Goal: Submit feedback/report problem

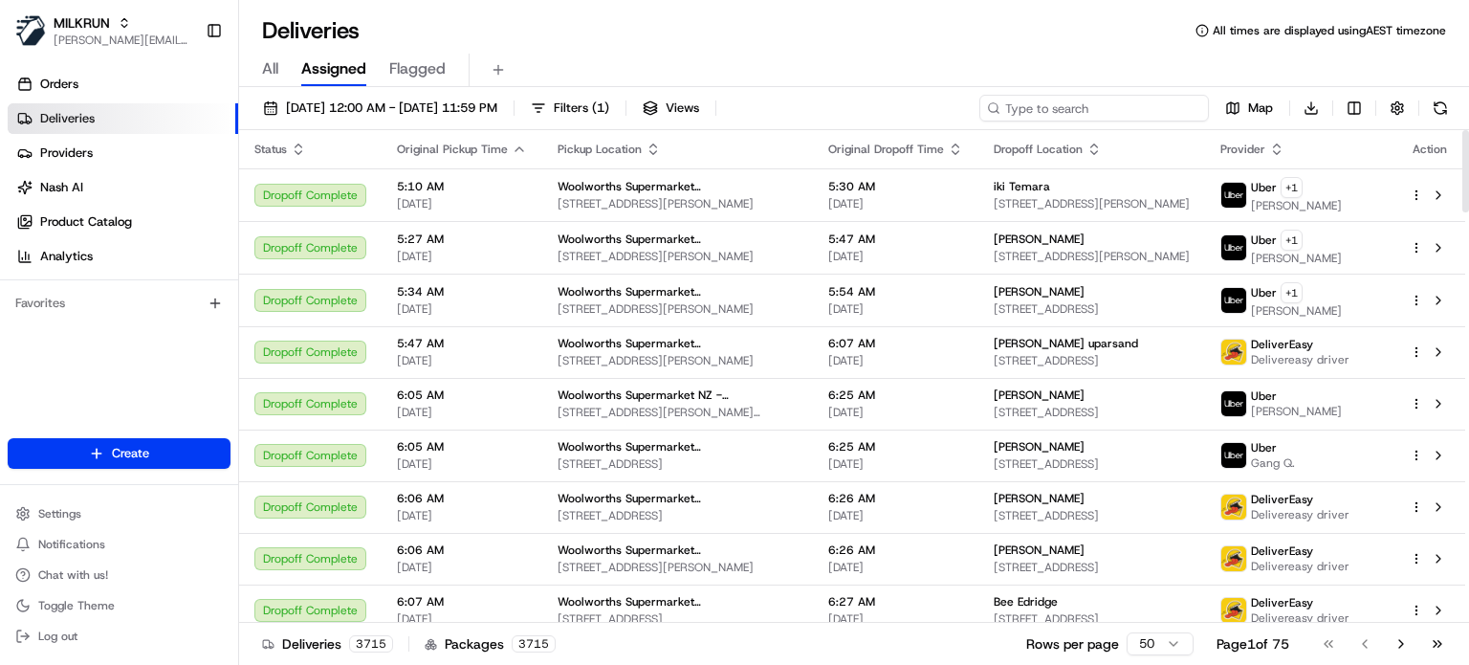
click at [1110, 115] on input at bounding box center [1094, 108] width 230 height 27
paste input "[PERSON_NAME]"
type input "[PERSON_NAME]"
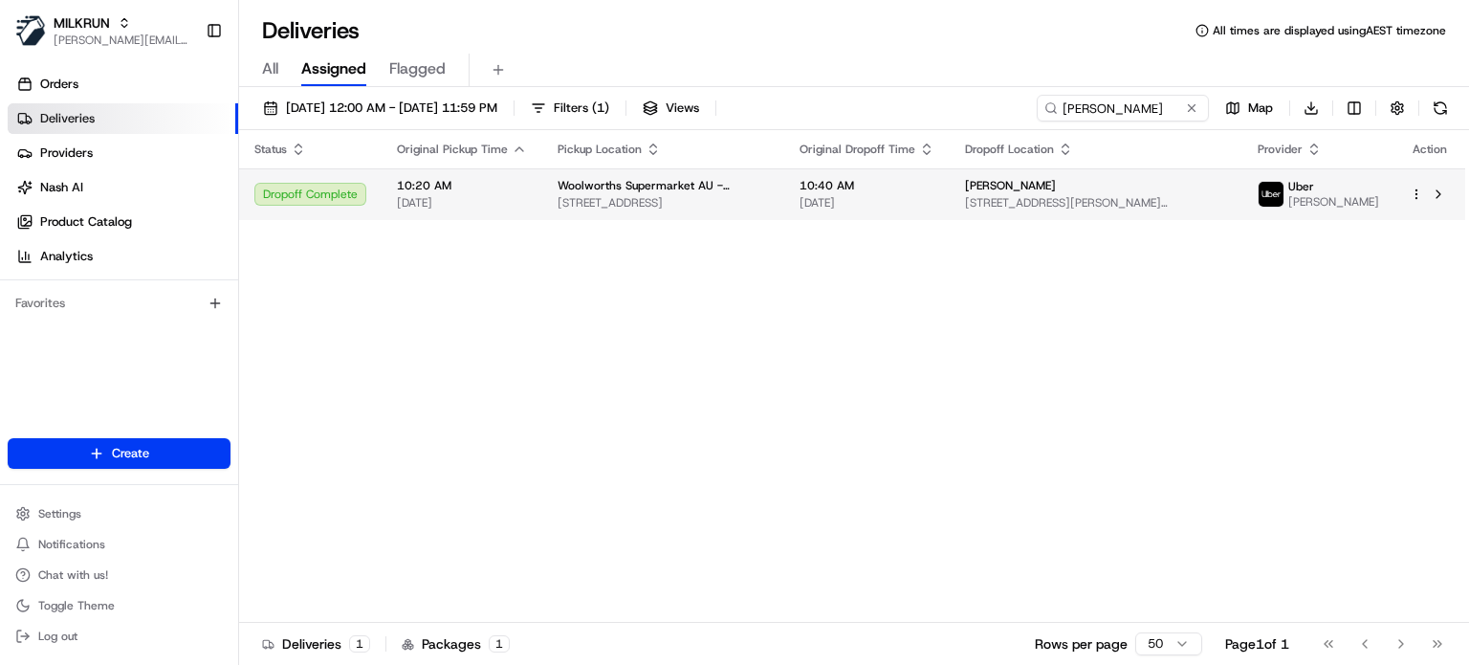
click at [847, 185] on span "10:40 AM" at bounding box center [867, 185] width 135 height 15
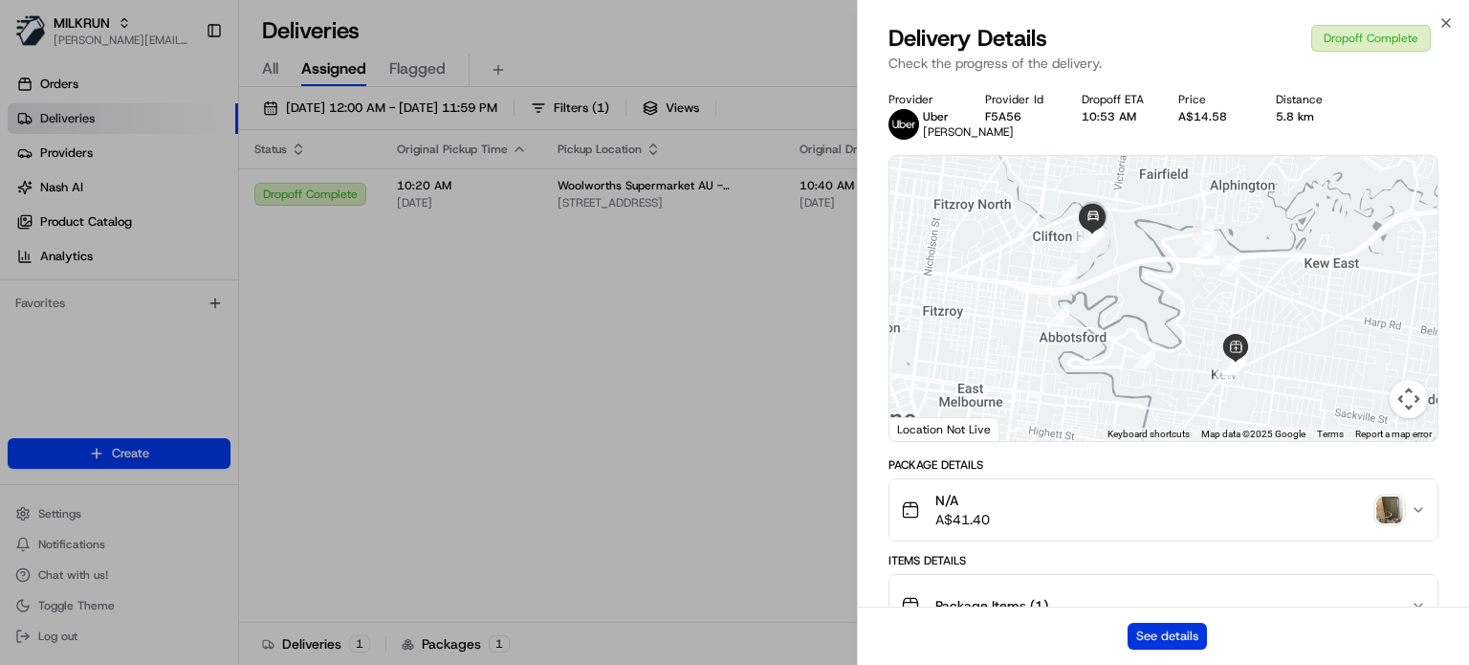
click at [1155, 636] on button "See details" at bounding box center [1167, 636] width 79 height 27
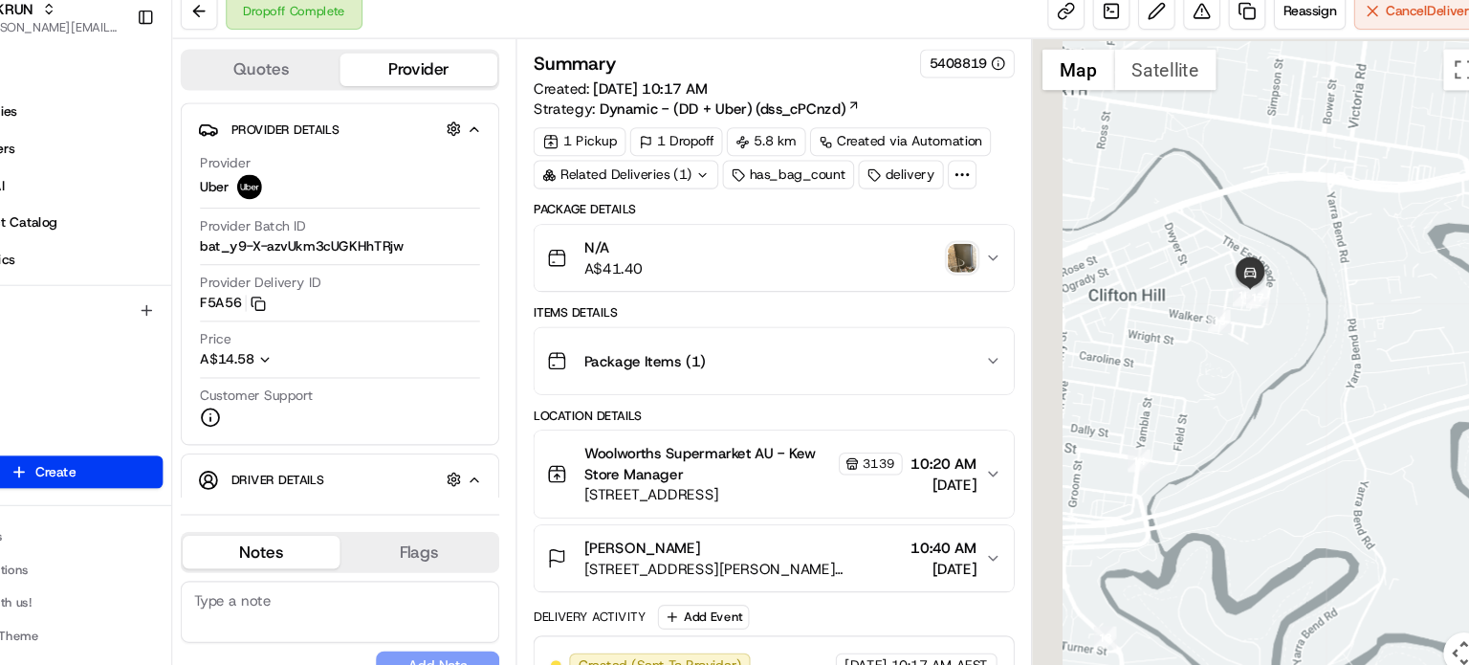
drag, startPoint x: 1179, startPoint y: 295, endPoint x: 1327, endPoint y: 322, distance: 150.8
click at [1327, 322] on div at bounding box center [1254, 357] width 430 height 613
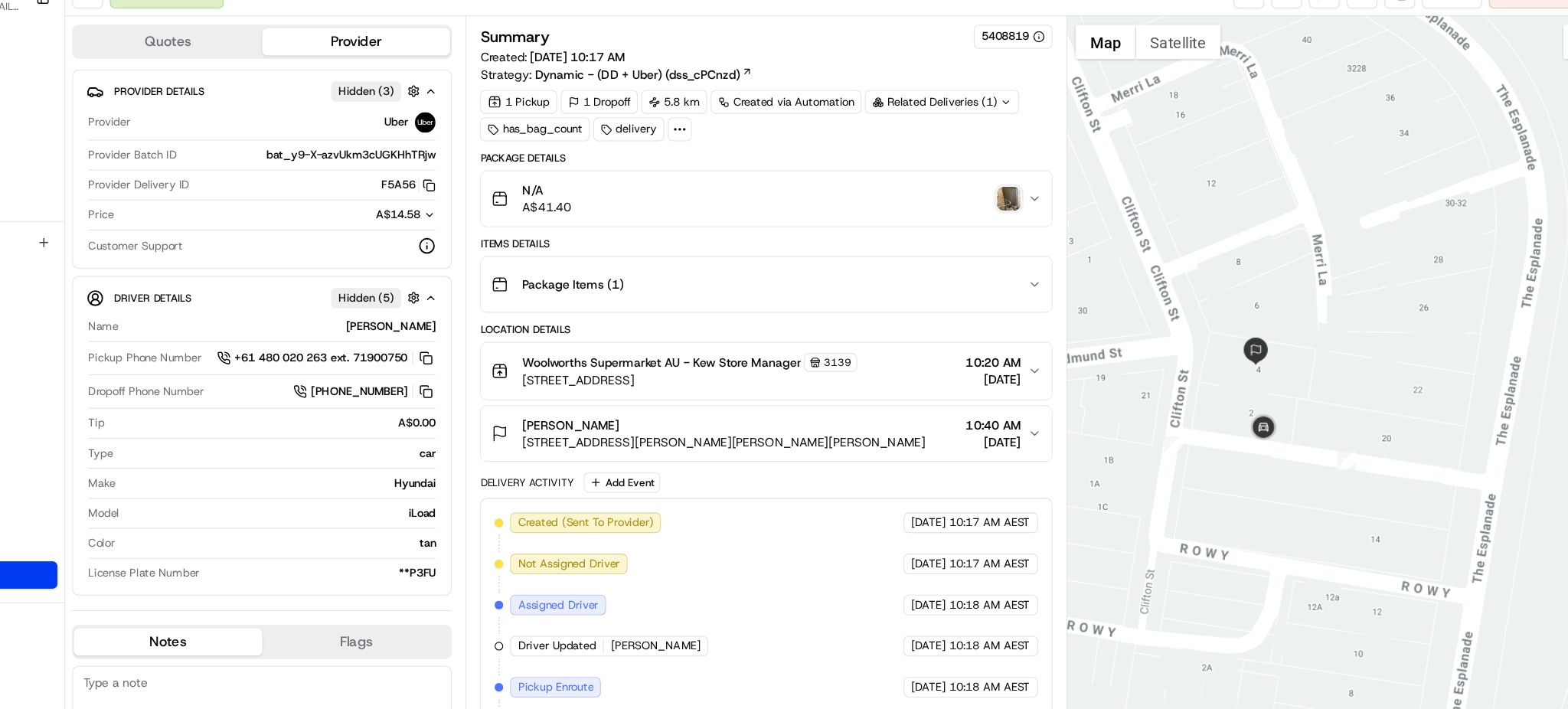
drag, startPoint x: 1118, startPoint y: 20, endPoint x: 1065, endPoint y: 319, distance: 303.7
click at [1065, 319] on div "Location Details" at bounding box center [817, 320] width 511 height 12
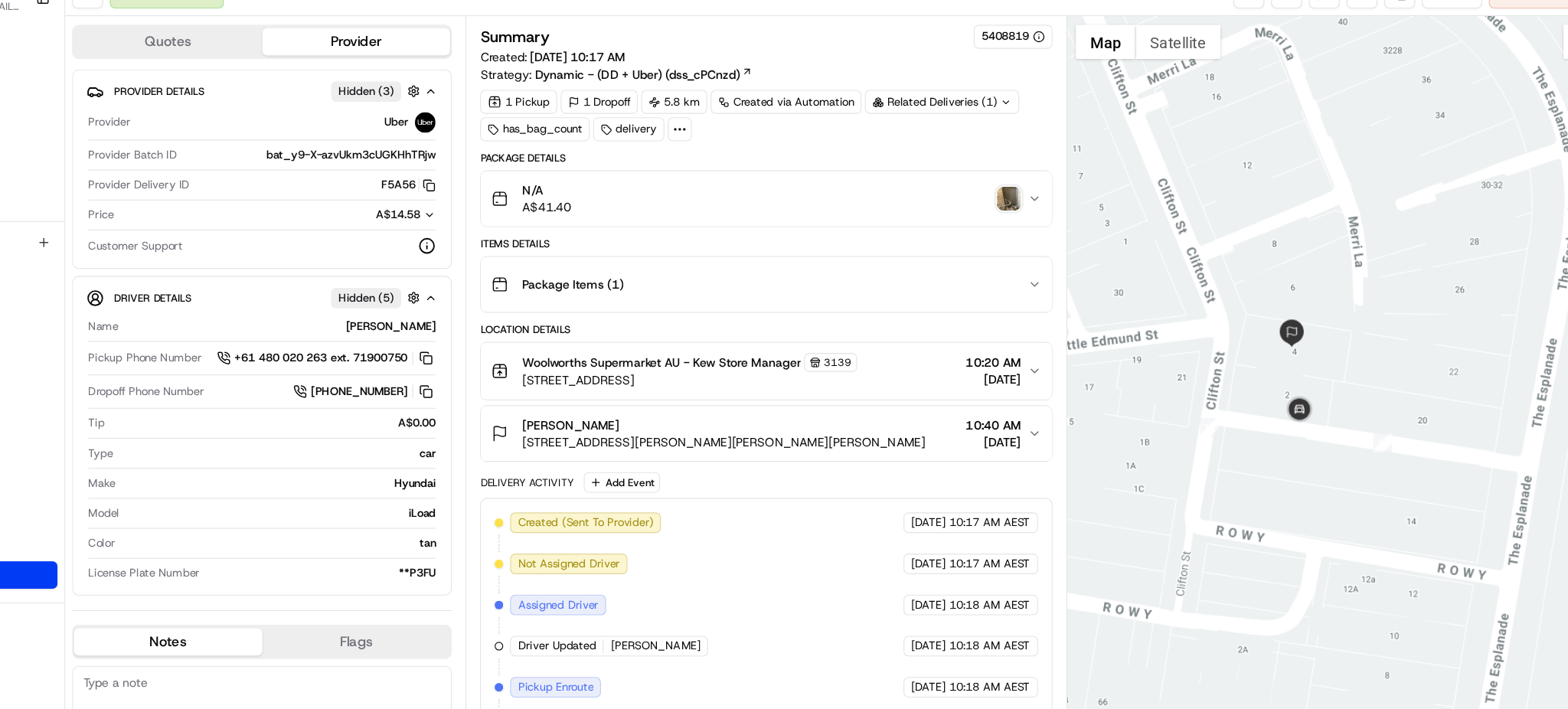
drag, startPoint x: 1301, startPoint y: 376, endPoint x: 1341, endPoint y: 359, distance: 43.5
click at [1175, 359] on div at bounding box center [1327, 375] width 482 height 667
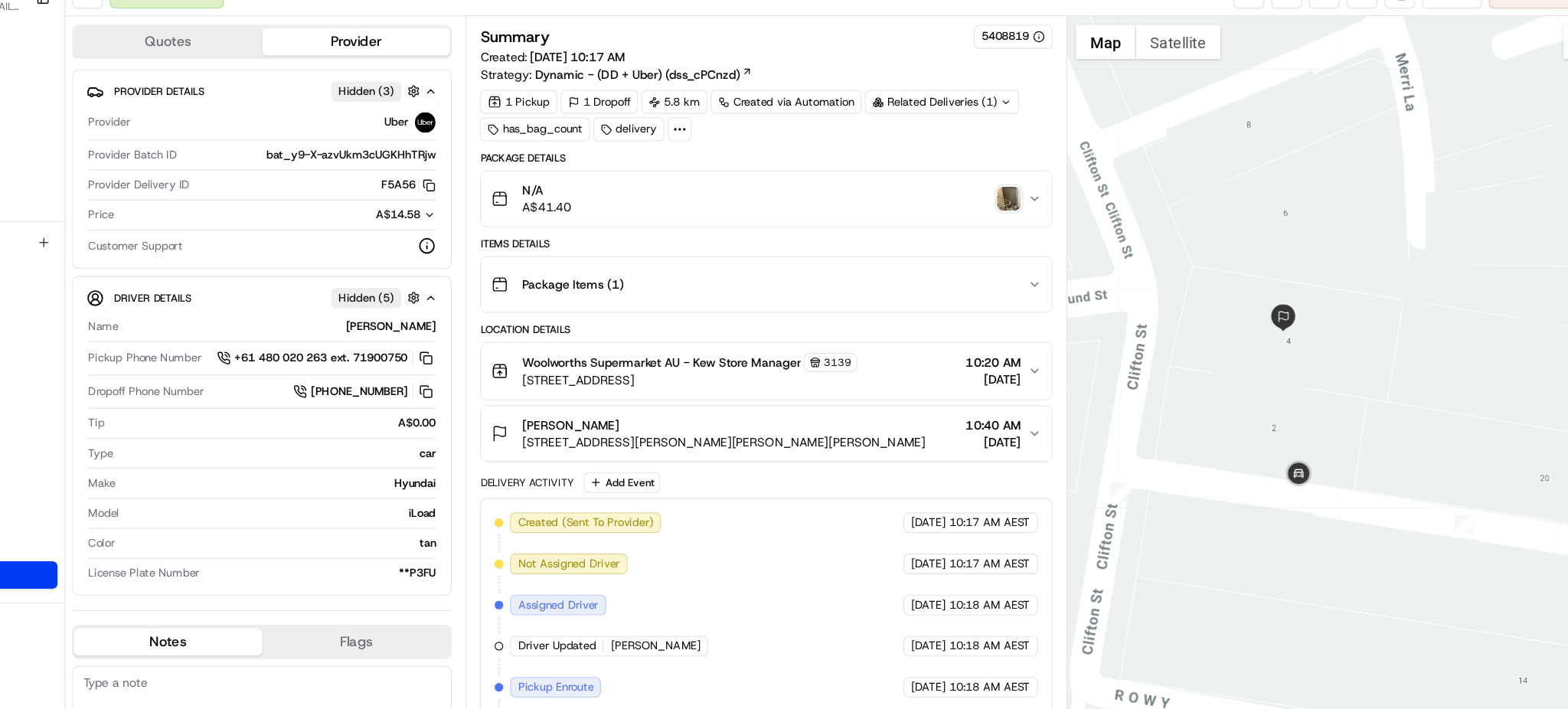
click at [1031, 204] on img "button" at bounding box center [1034, 203] width 22 height 22
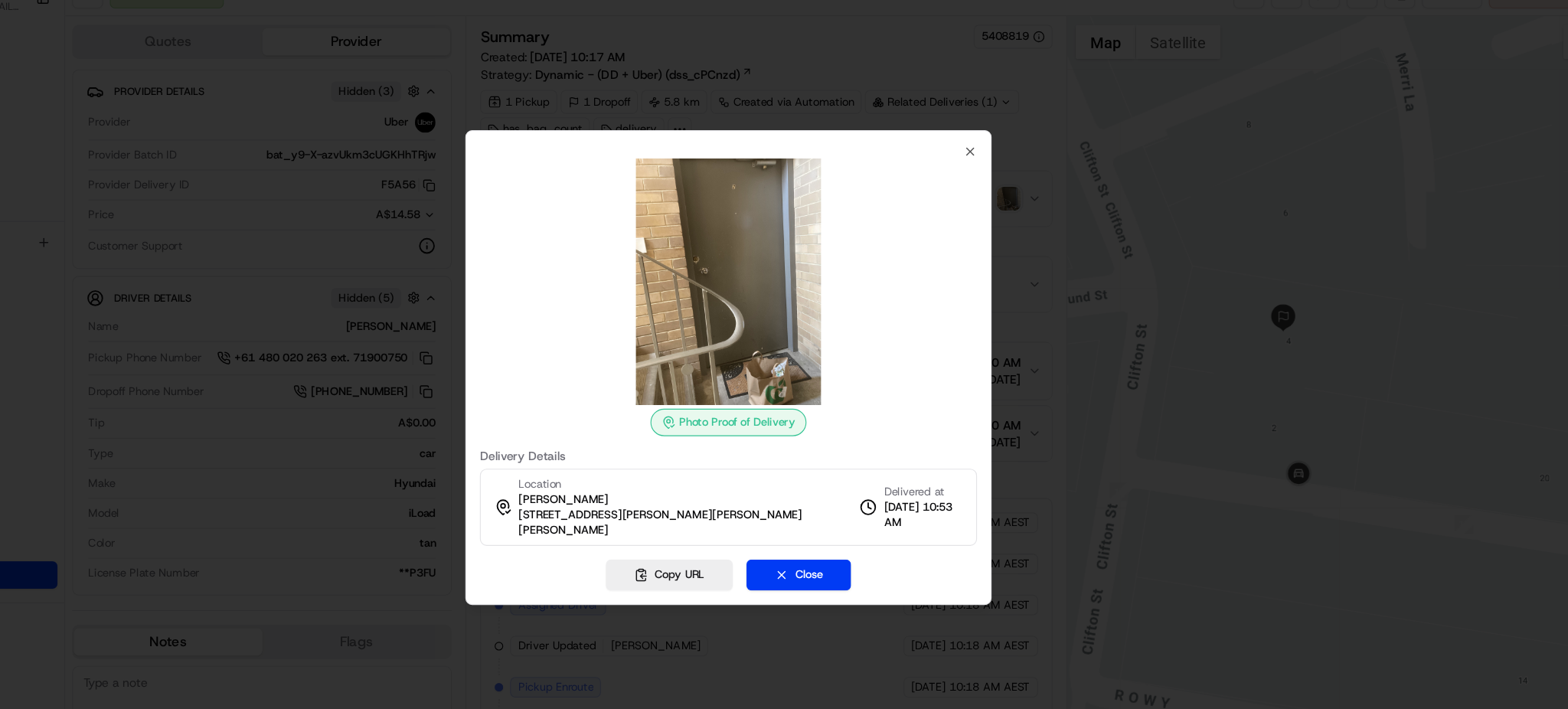
click at [1142, 298] on div at bounding box center [784, 354] width 1568 height 709
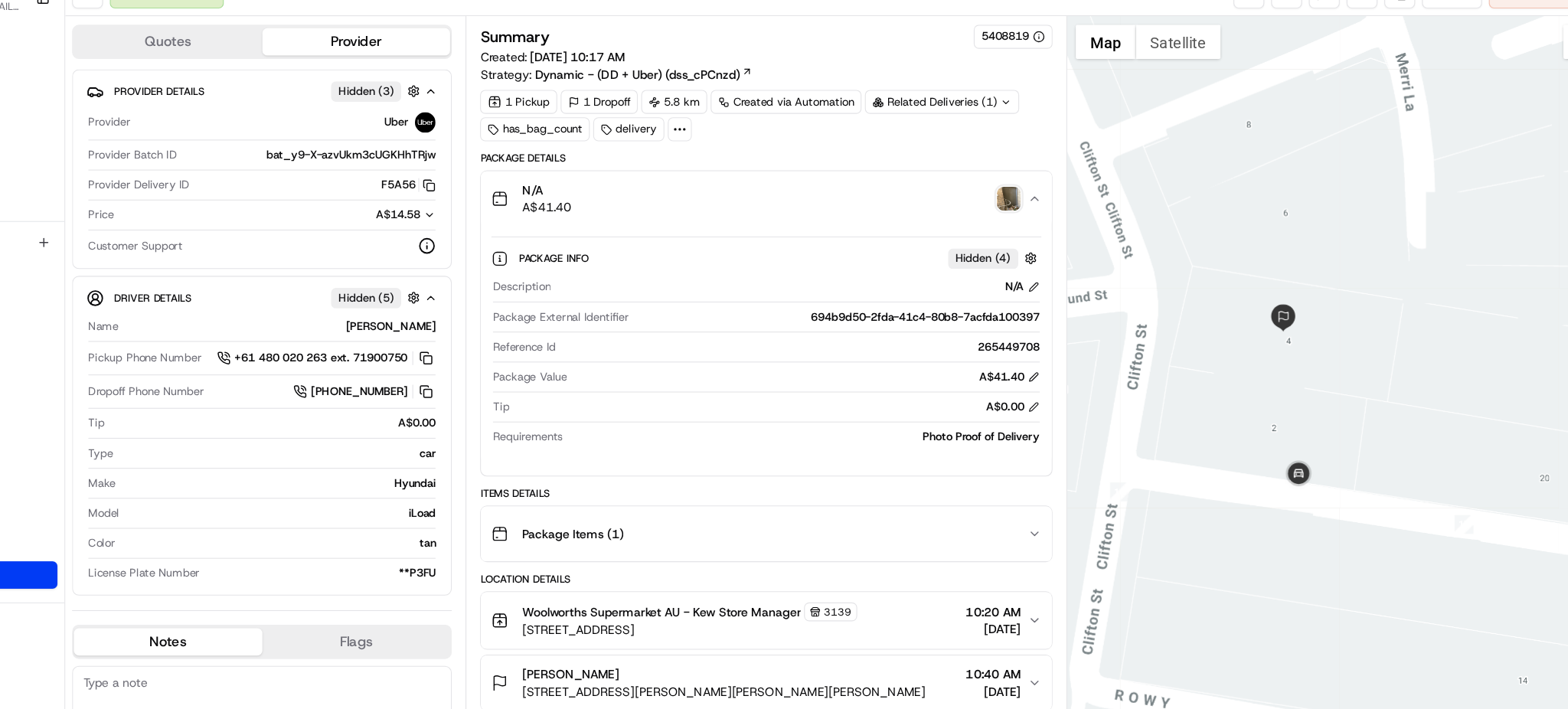
click at [1053, 199] on icon "button" at bounding box center [1057, 203] width 12 height 12
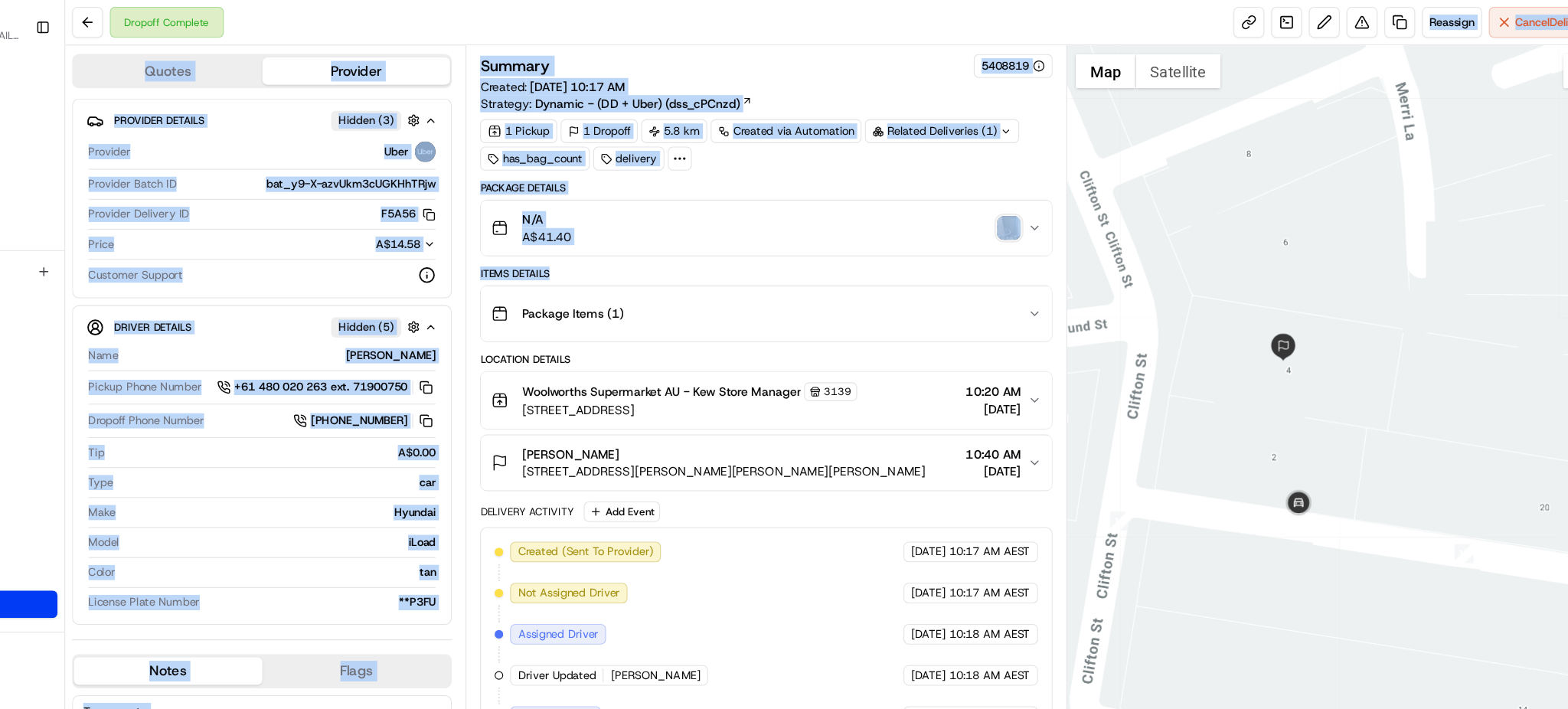
drag, startPoint x: 1037, startPoint y: 252, endPoint x: 980, endPoint y: -74, distance: 330.9
click at [980, 0] on html "MILKRUN miguel.nooroa@woolworths.co.nz Toggle Sidebar Orders Deliveries Provide…" at bounding box center [784, 354] width 1568 height 709
click at [1175, 18] on button at bounding box center [1349, 20] width 27 height 27
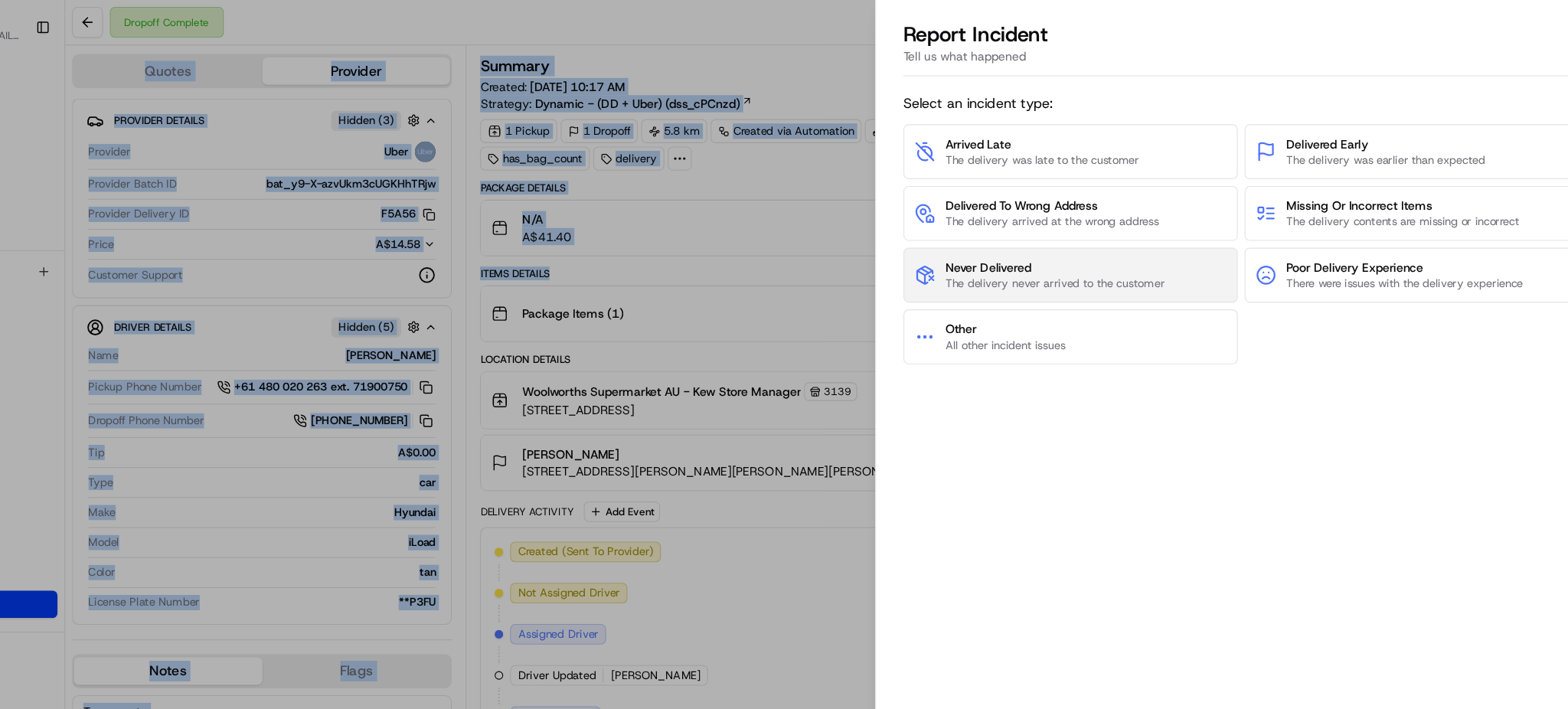
click at [1114, 241] on span "Never Delivered" at bounding box center [1075, 238] width 196 height 15
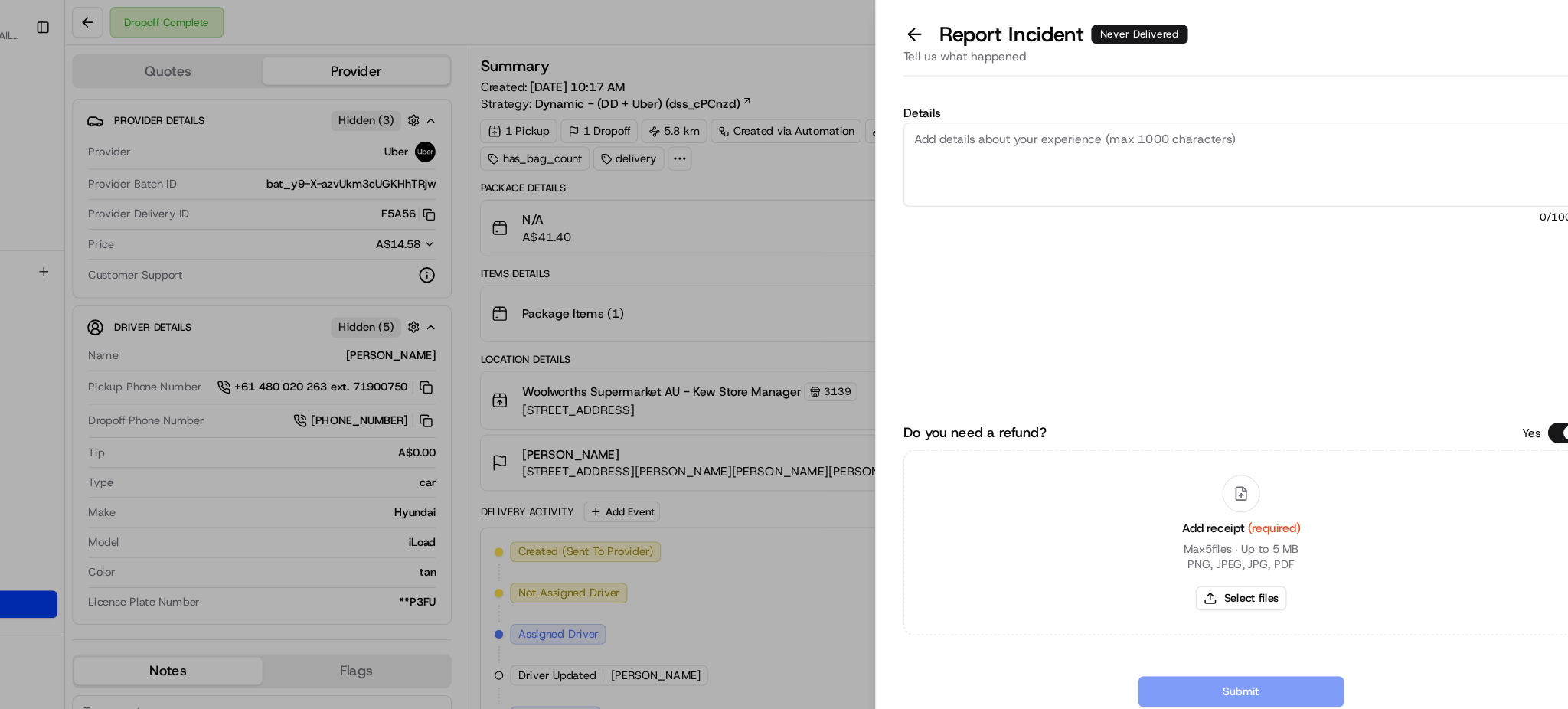
click at [1028, 144] on textarea "Details" at bounding box center [1241, 147] width 604 height 75
click at [952, 34] on button at bounding box center [950, 30] width 32 height 22
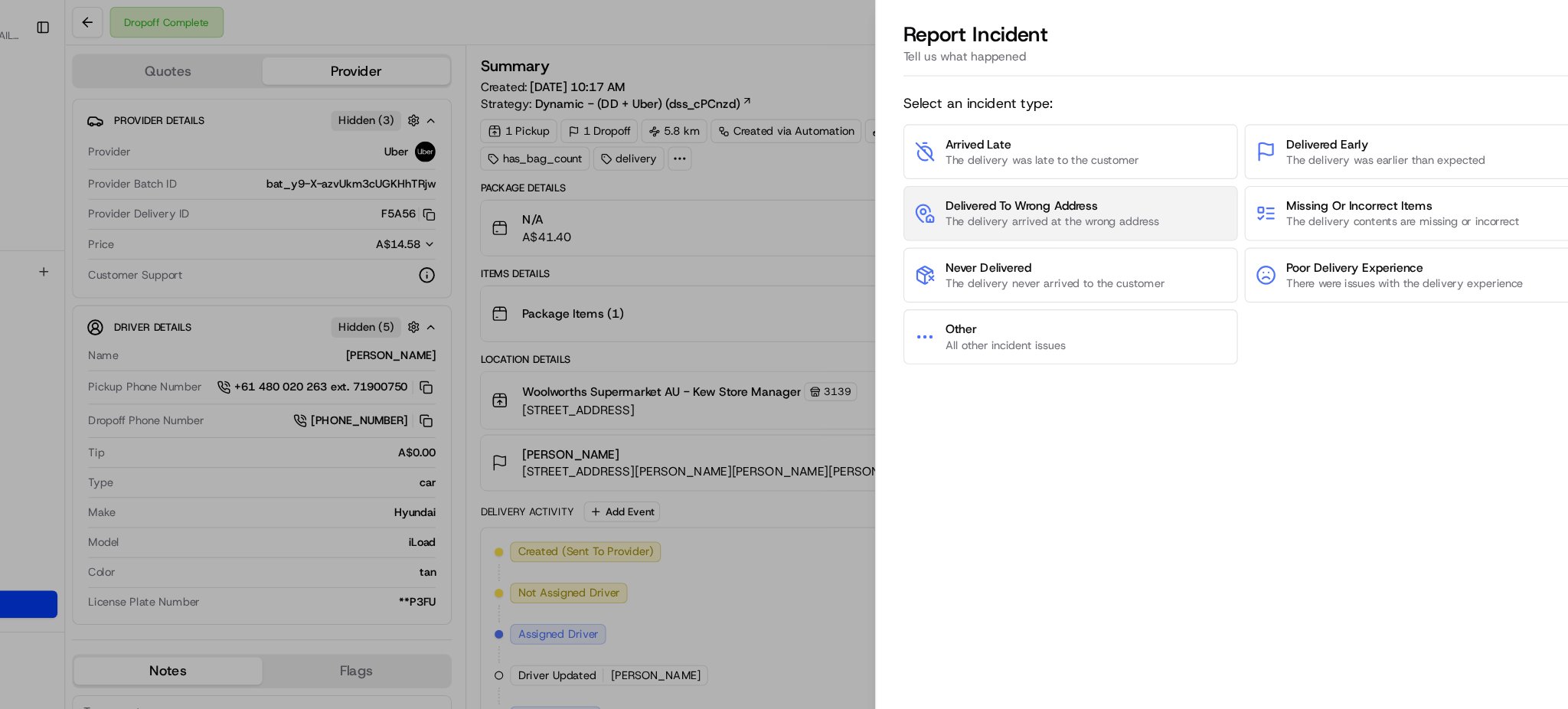
click at [1072, 184] on span "Delivered To Wrong Address" at bounding box center [1073, 183] width 190 height 15
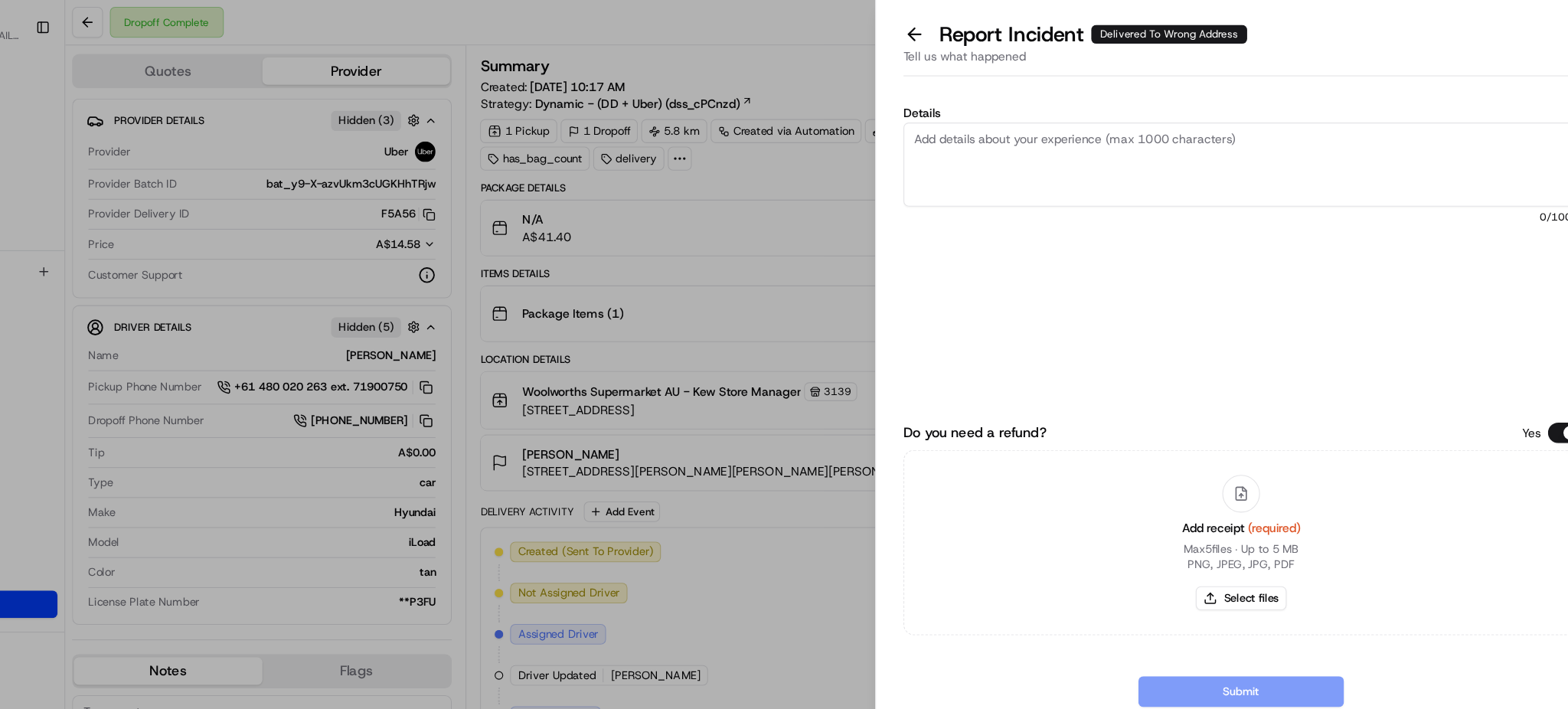
click at [1084, 153] on textarea "Details" at bounding box center [1241, 147] width 604 height 75
type textarea "Uber confirmed driver delivered order to wrong address. Please amend a refund f…"
click at [1175, 531] on button "Select files" at bounding box center [1241, 534] width 81 height 22
type input "C:\fakepath\Scott.pdf"
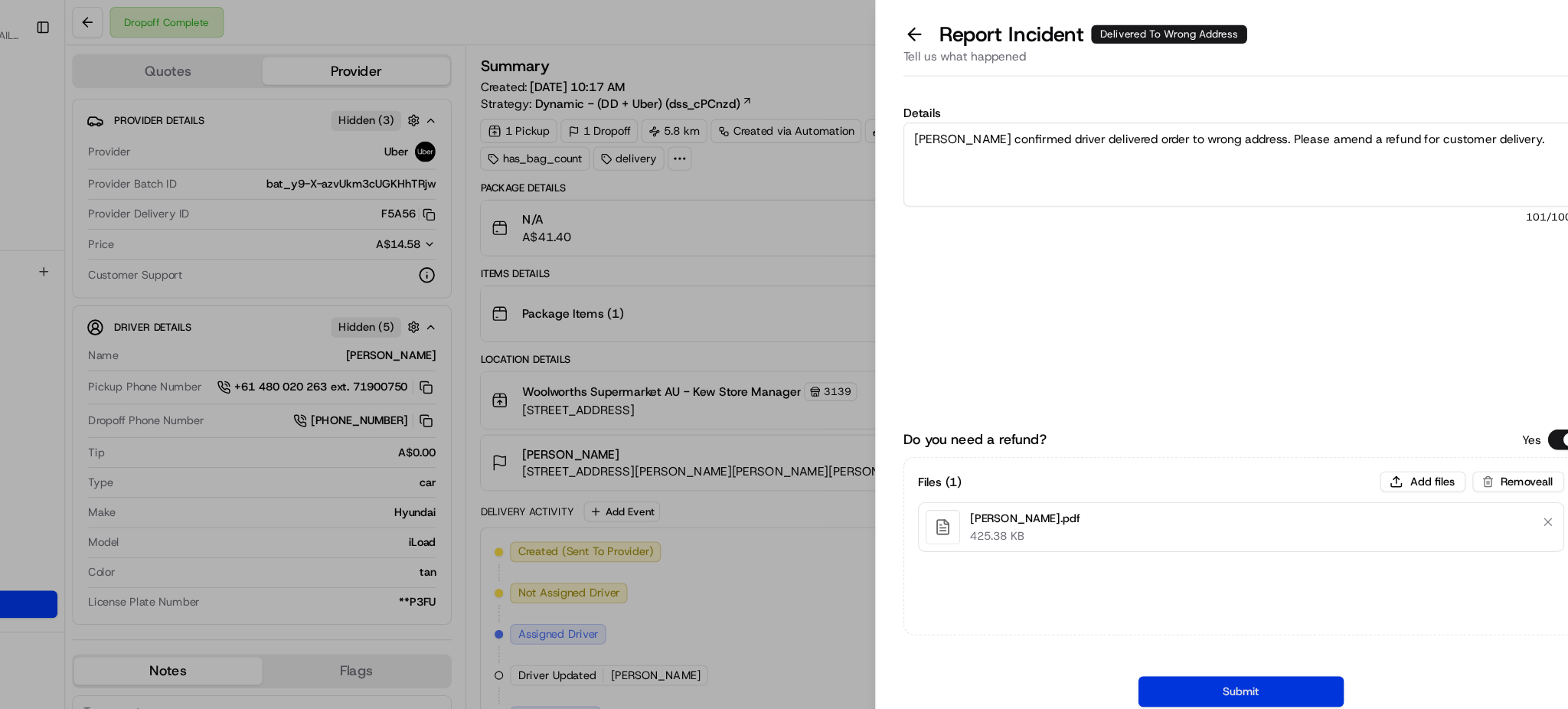
click at [1175, 531] on button "Submit" at bounding box center [1241, 618] width 184 height 27
